Goal: Information Seeking & Learning: Learn about a topic

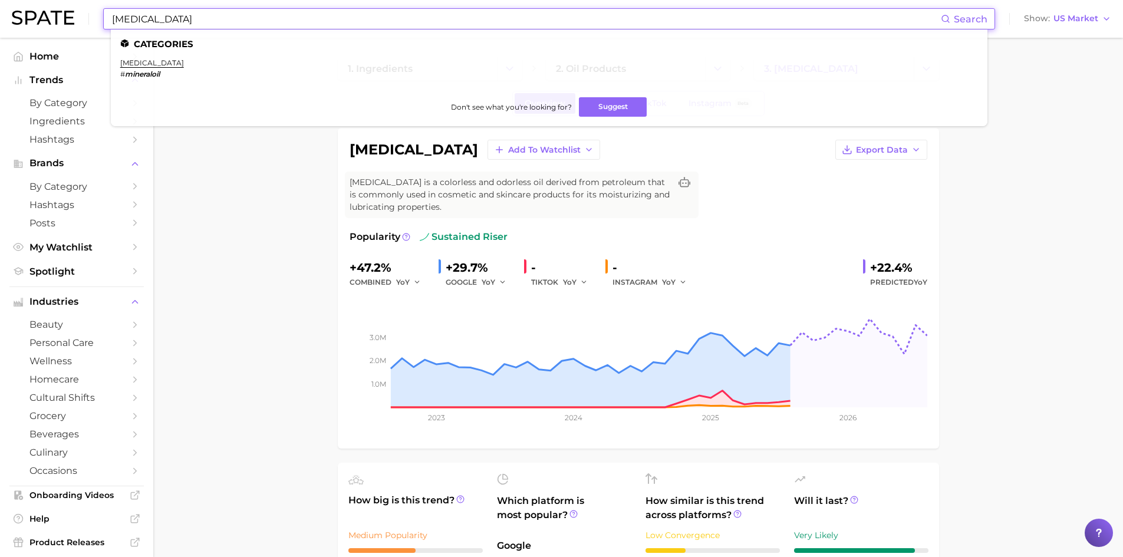
drag, startPoint x: 186, startPoint y: 20, endPoint x: 131, endPoint y: 7, distance: 56.3
click at [131, 7] on div "[MEDICAL_DATA] Search Categories [MEDICAL_DATA] # mineraloil Don't see what you…" at bounding box center [561, 19] width 1099 height 38
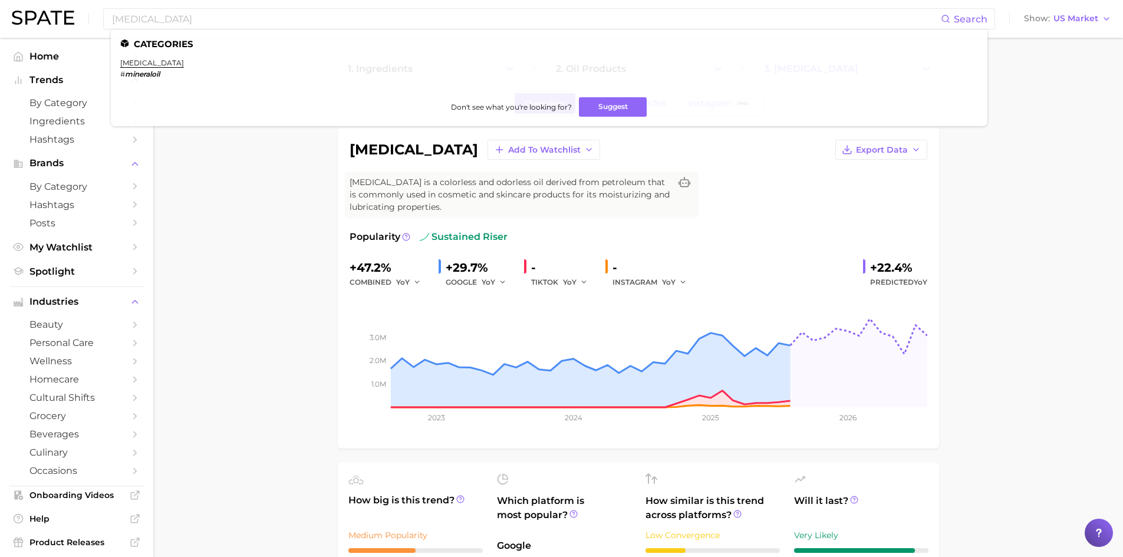
click at [98, 2] on div "[MEDICAL_DATA] Search Categories [MEDICAL_DATA] # mineraloil Don't see what you…" at bounding box center [561, 19] width 1099 height 38
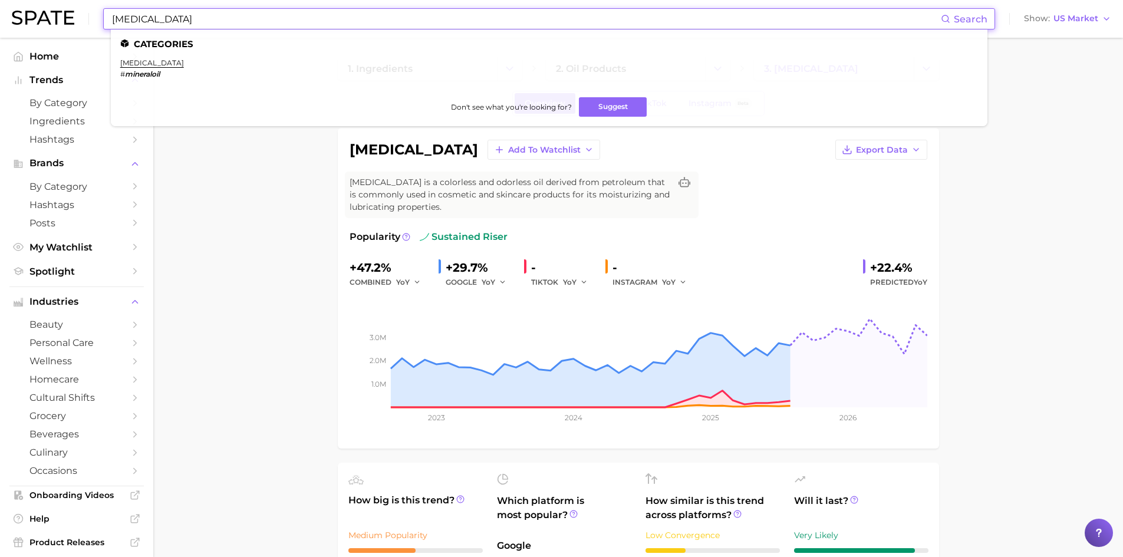
click at [113, 19] on input "[MEDICAL_DATA]" at bounding box center [526, 19] width 830 height 20
drag, startPoint x: 176, startPoint y: 18, endPoint x: 102, endPoint y: 7, distance: 74.5
click at [102, 7] on div "[MEDICAL_DATA] Search Categories [MEDICAL_DATA] # mineraloil Don't see what you…" at bounding box center [561, 19] width 1099 height 38
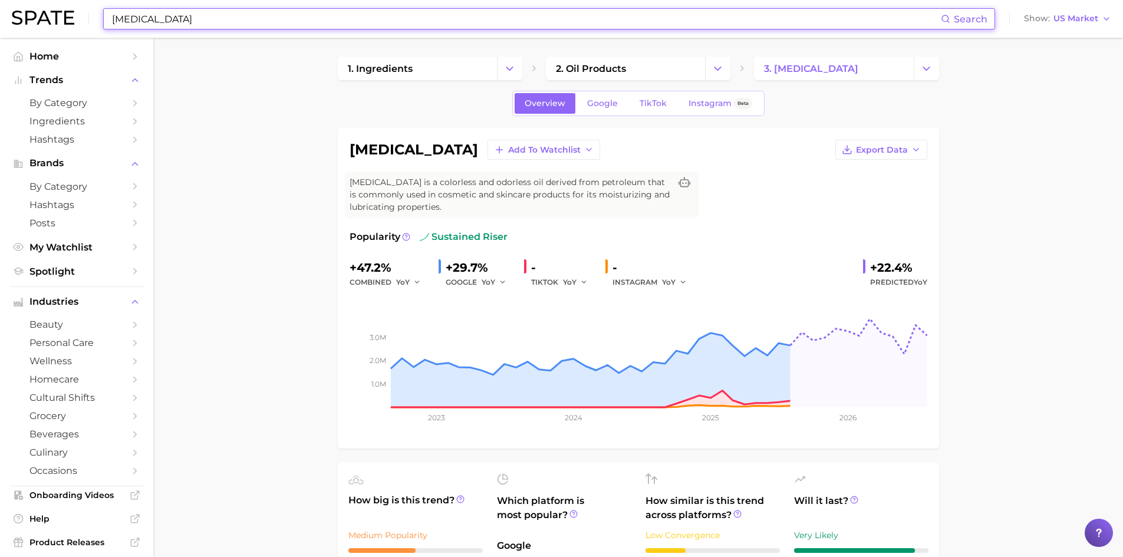
paste input "Peppermint Essential Oil"
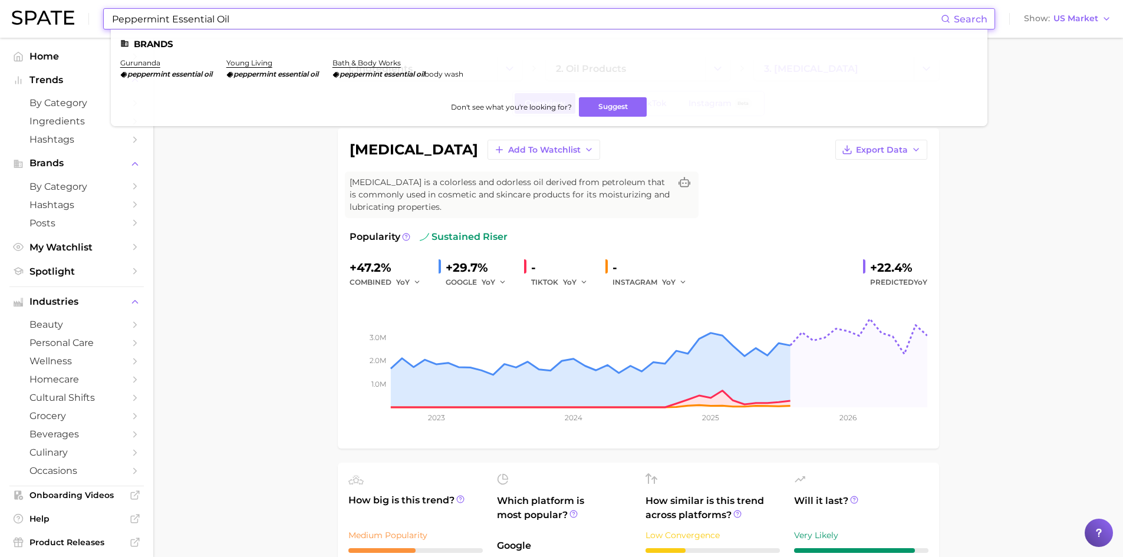
click at [205, 18] on input "Peppermint Essential Oil" at bounding box center [526, 19] width 830 height 20
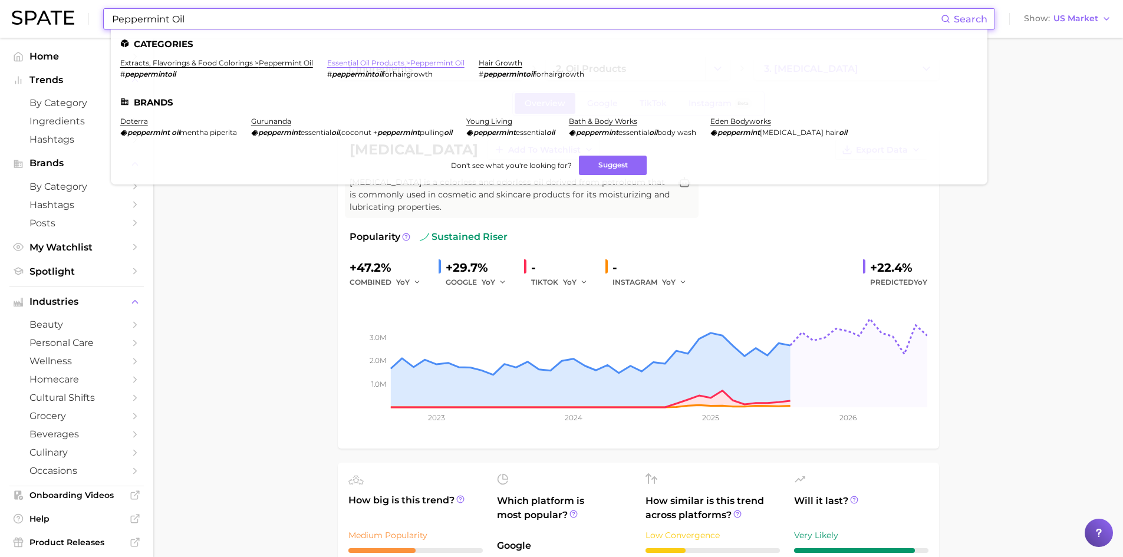
type input "Peppermint Oil"
click at [357, 62] on link "essential oil products > peppermint oil" at bounding box center [395, 62] width 137 height 9
